Goal: Check status: Check status

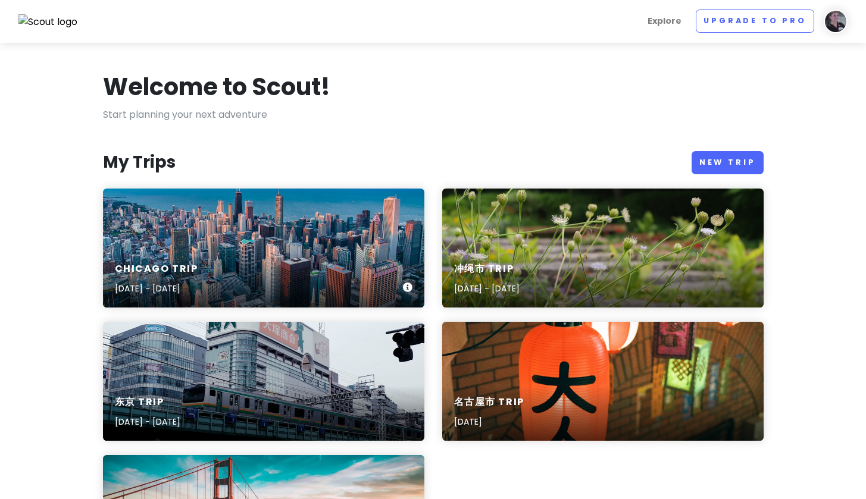
click at [240, 221] on div "Chicago Trip [DATE] - [DATE]" at bounding box center [263, 248] width 321 height 119
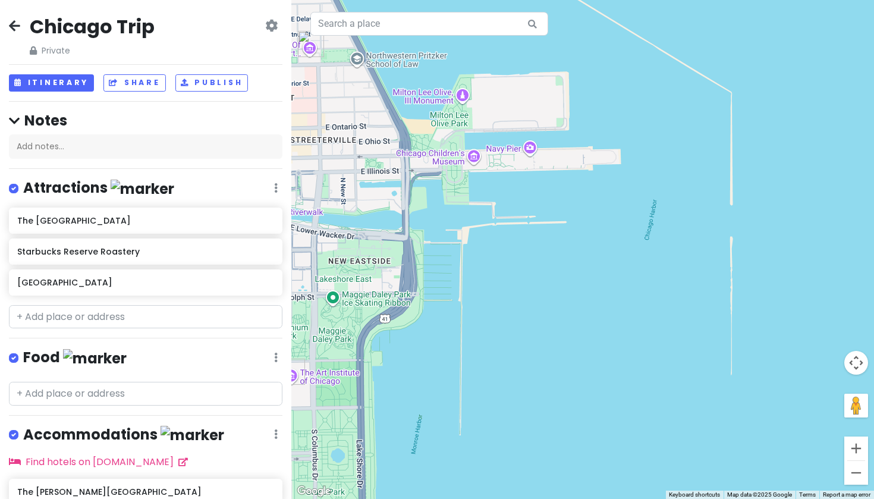
drag, startPoint x: 766, startPoint y: 261, endPoint x: 401, endPoint y: 227, distance: 366.8
click at [401, 227] on div at bounding box center [582, 249] width 583 height 499
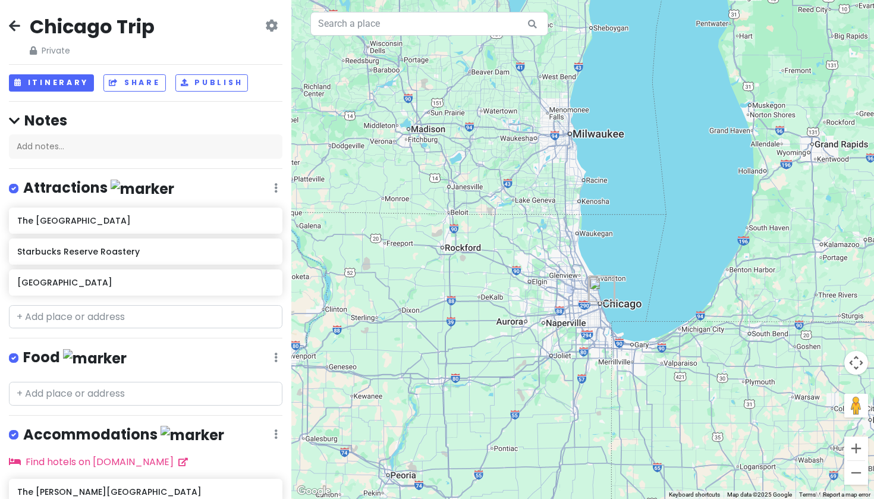
drag, startPoint x: 688, startPoint y: 211, endPoint x: 643, endPoint y: 277, distance: 79.7
click at [643, 277] on div at bounding box center [582, 249] width 583 height 499
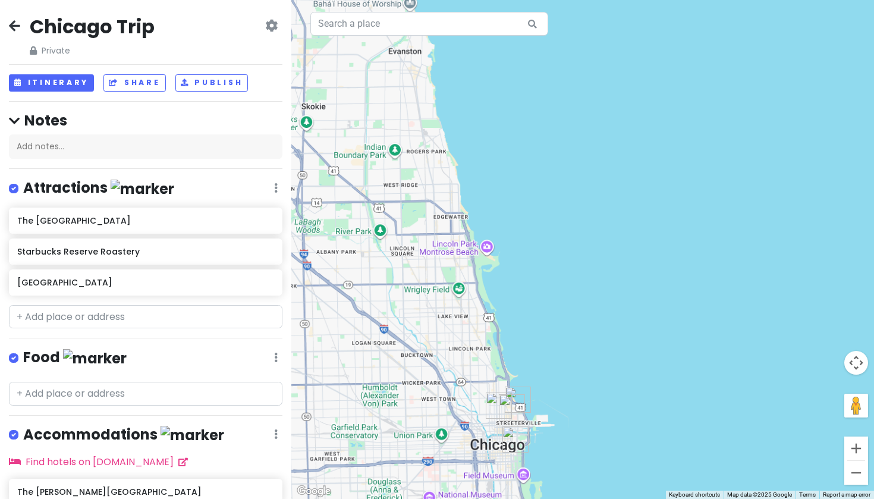
drag, startPoint x: 577, startPoint y: 317, endPoint x: 579, endPoint y: 110, distance: 207.0
click at [579, 109] on div at bounding box center [582, 249] width 583 height 499
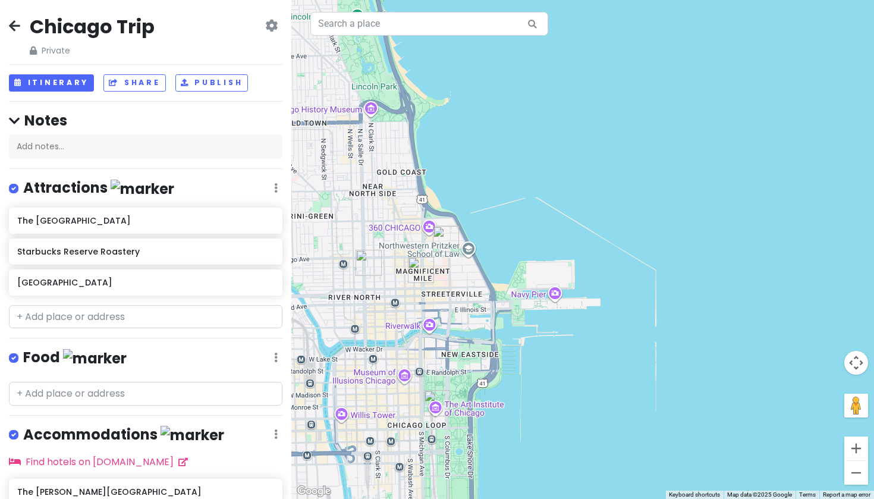
click at [557, 295] on div at bounding box center [582, 249] width 583 height 499
click at [371, 262] on img "The Godfrey Hotel Chicago" at bounding box center [369, 263] width 26 height 26
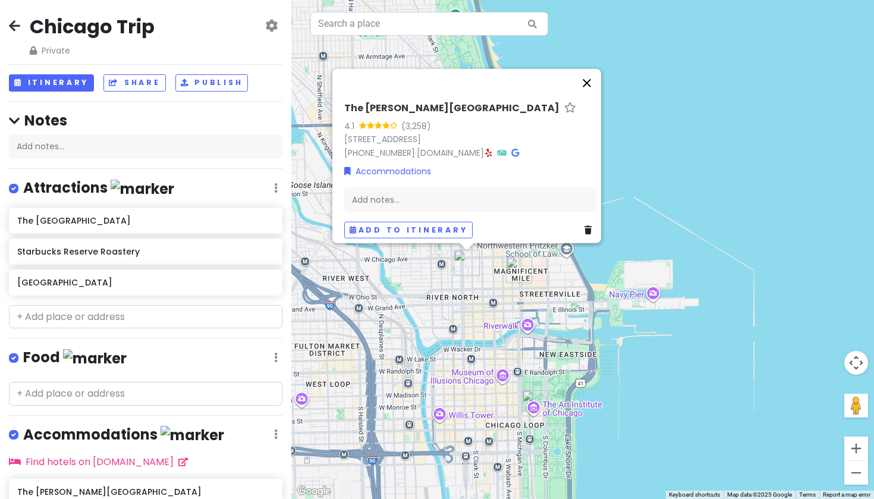
click at [596, 75] on button "Close" at bounding box center [587, 82] width 29 height 29
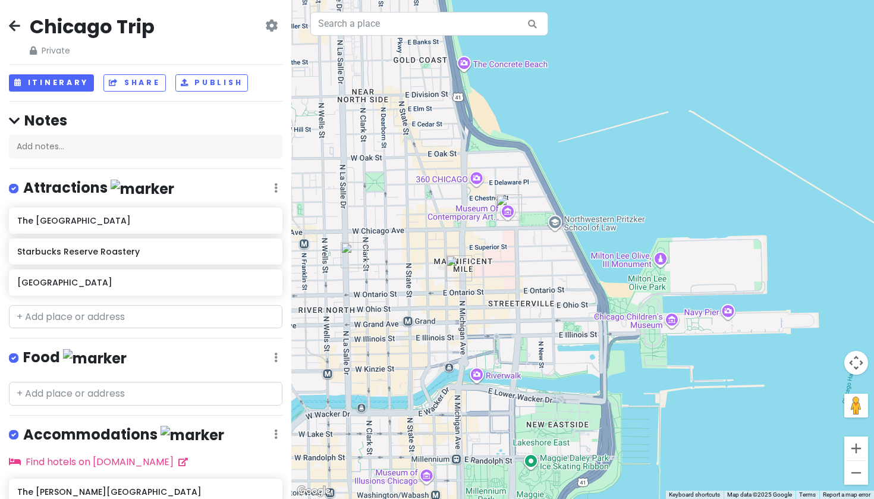
drag, startPoint x: 485, startPoint y: 291, endPoint x: 517, endPoint y: 290, distance: 32.1
click at [517, 290] on div at bounding box center [582, 249] width 583 height 499
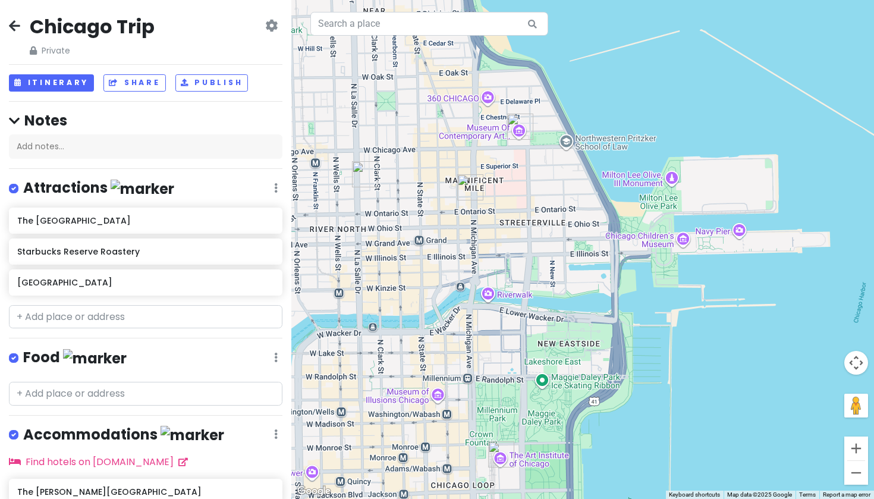
drag, startPoint x: 572, startPoint y: 334, endPoint x: 517, endPoint y: 235, distance: 113.7
click at [517, 235] on div at bounding box center [582, 249] width 583 height 499
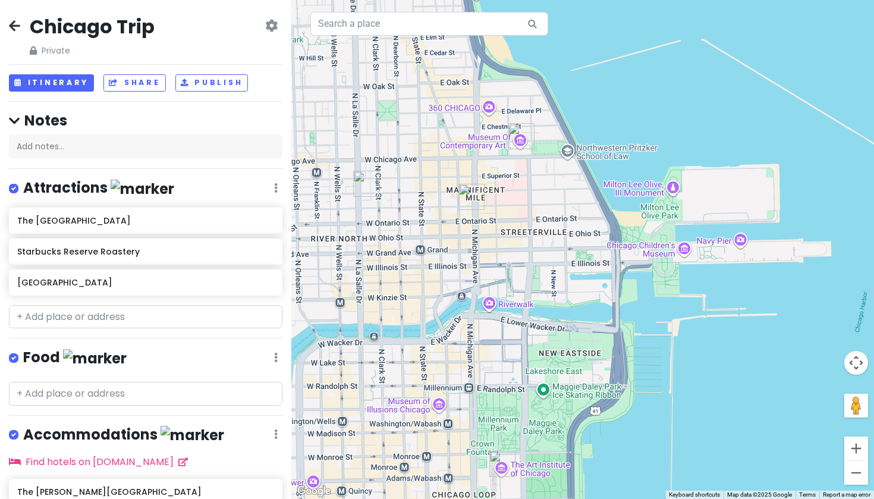
drag, startPoint x: 542, startPoint y: 264, endPoint x: 543, endPoint y: 275, distance: 11.4
click at [543, 275] on div at bounding box center [582, 249] width 583 height 499
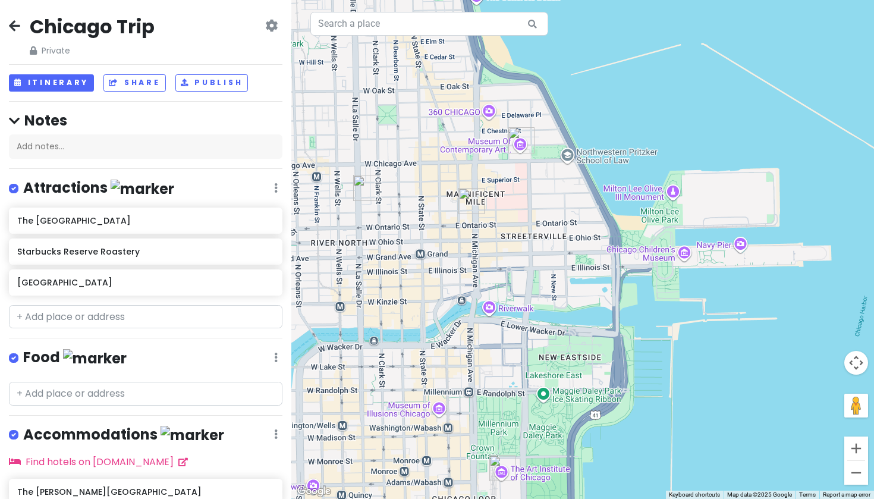
click at [573, 323] on div at bounding box center [582, 249] width 583 height 499
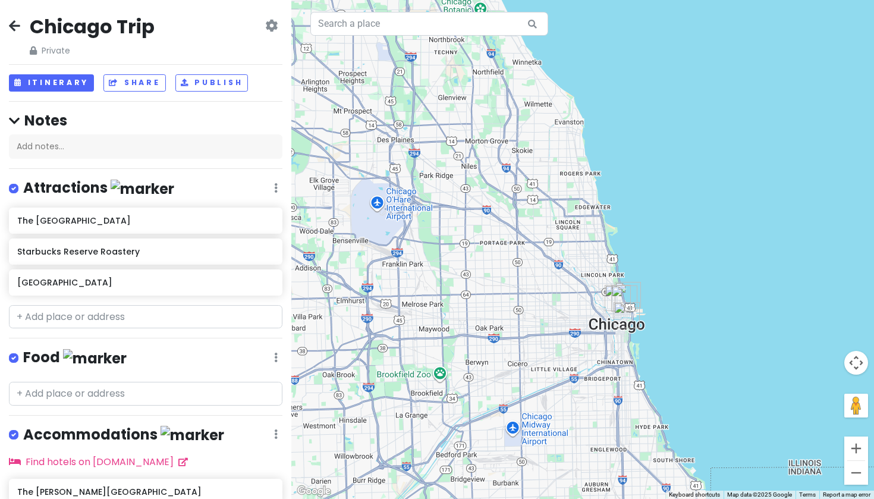
drag, startPoint x: 591, startPoint y: 422, endPoint x: 645, endPoint y: 397, distance: 59.1
click at [645, 397] on div at bounding box center [582, 249] width 583 height 499
click at [380, 208] on div at bounding box center [582, 249] width 583 height 499
click at [381, 205] on div at bounding box center [582, 249] width 583 height 499
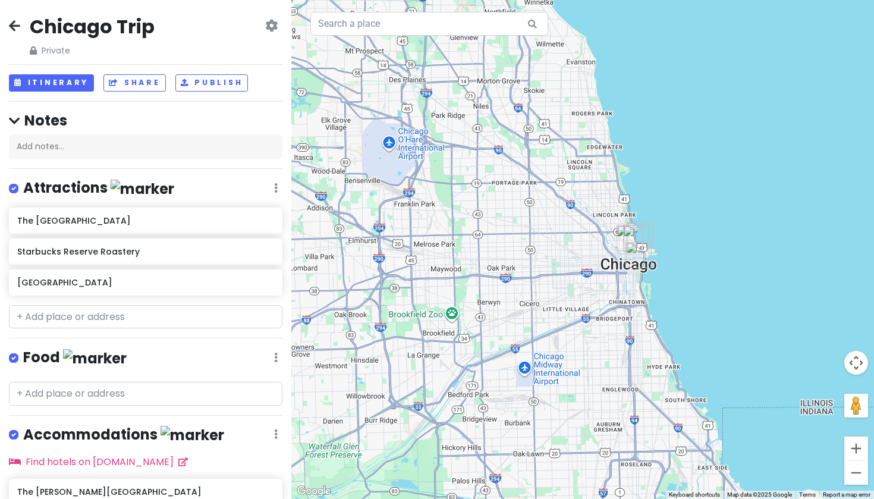
drag, startPoint x: 555, startPoint y: 407, endPoint x: 565, endPoint y: 351, distance: 57.4
click at [565, 351] on div at bounding box center [582, 249] width 583 height 499
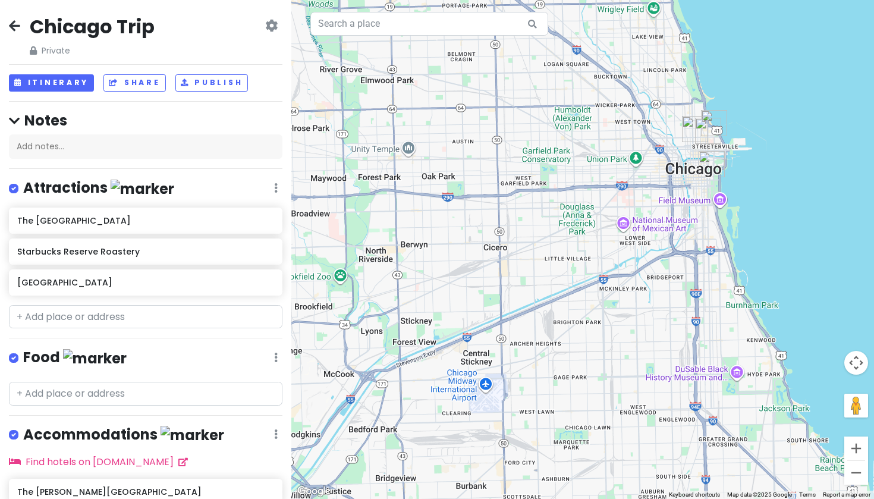
click at [486, 388] on div at bounding box center [582, 249] width 583 height 499
click at [488, 389] on div at bounding box center [582, 249] width 583 height 499
